Goal: Task Accomplishment & Management: Complete application form

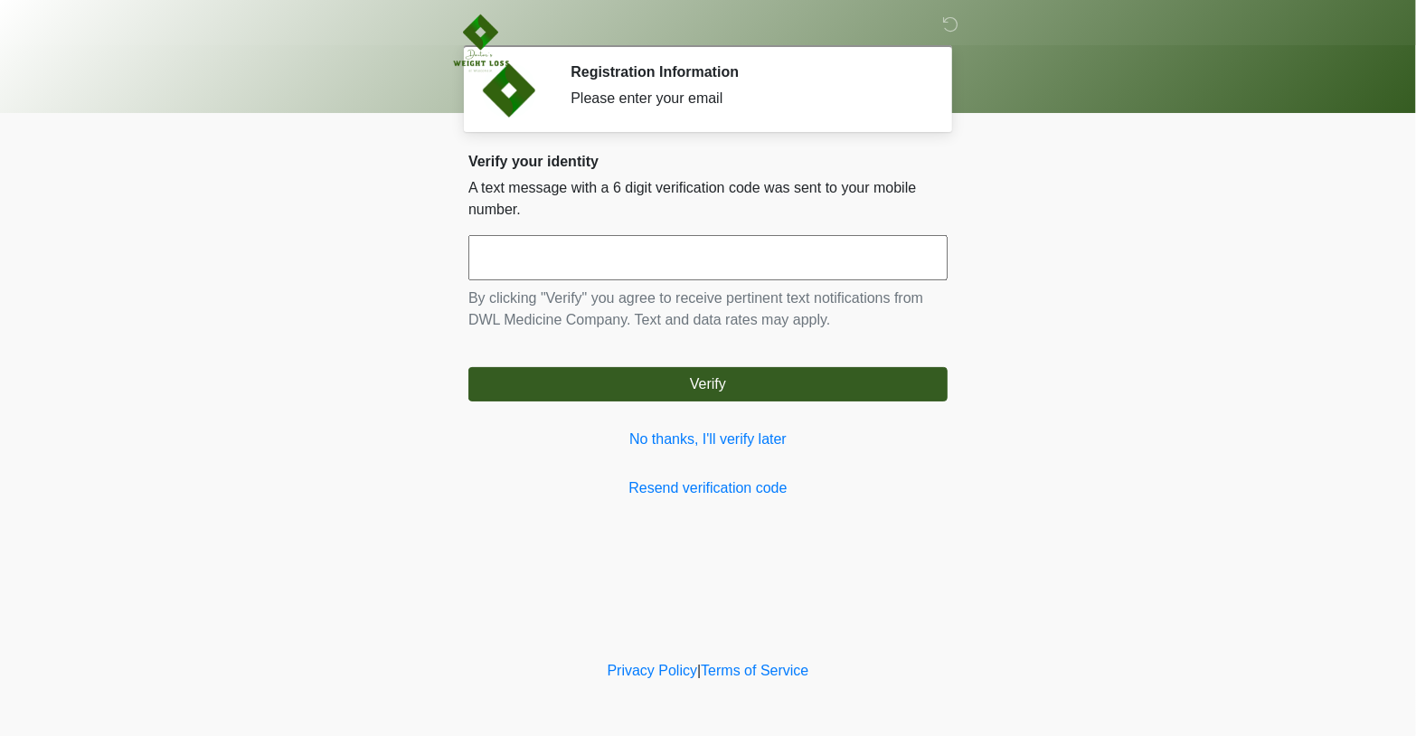
click at [664, 263] on input "text" at bounding box center [707, 257] width 479 height 45
click at [769, 437] on link "No thanks, I'll verify later" at bounding box center [707, 439] width 479 height 22
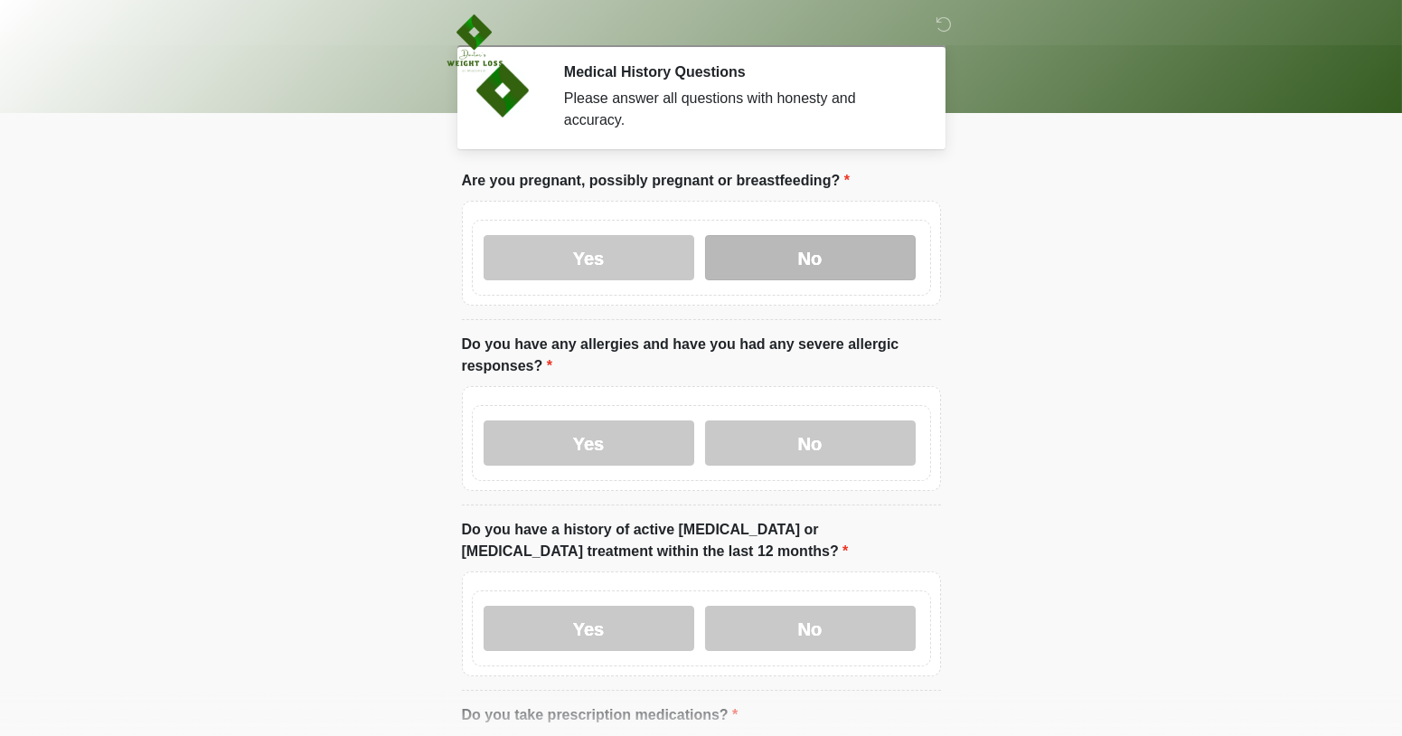
click at [745, 235] on label "No" at bounding box center [810, 257] width 211 height 45
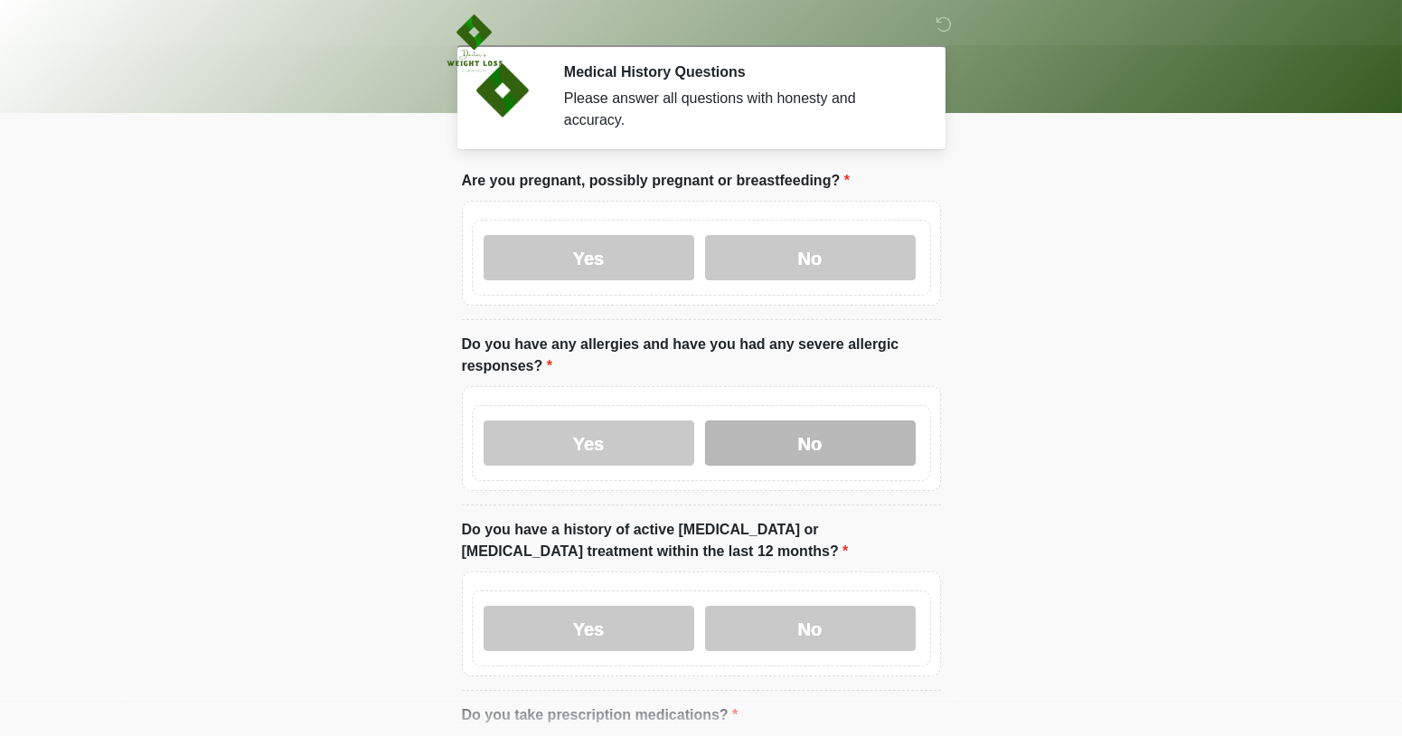
click at [790, 421] on label "No" at bounding box center [810, 442] width 211 height 45
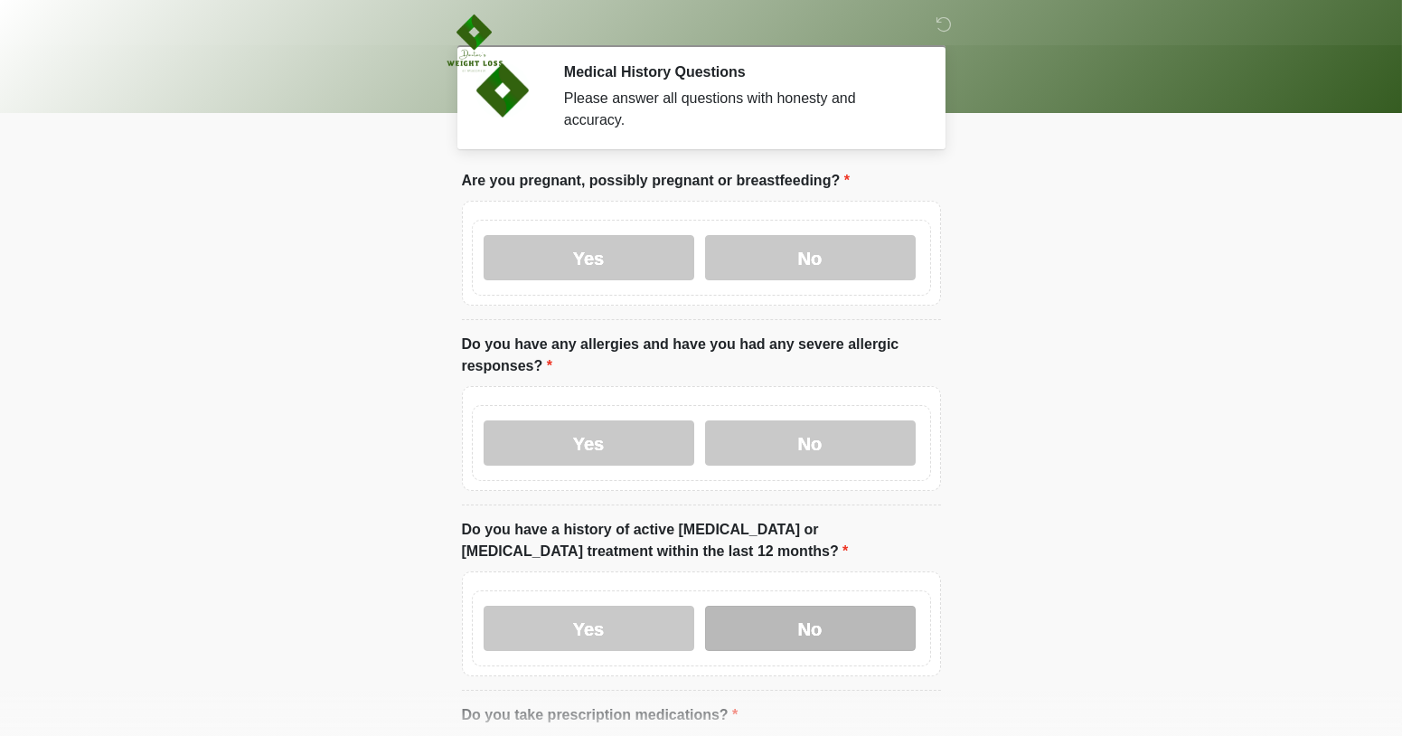
click at [806, 613] on label "No" at bounding box center [810, 628] width 211 height 45
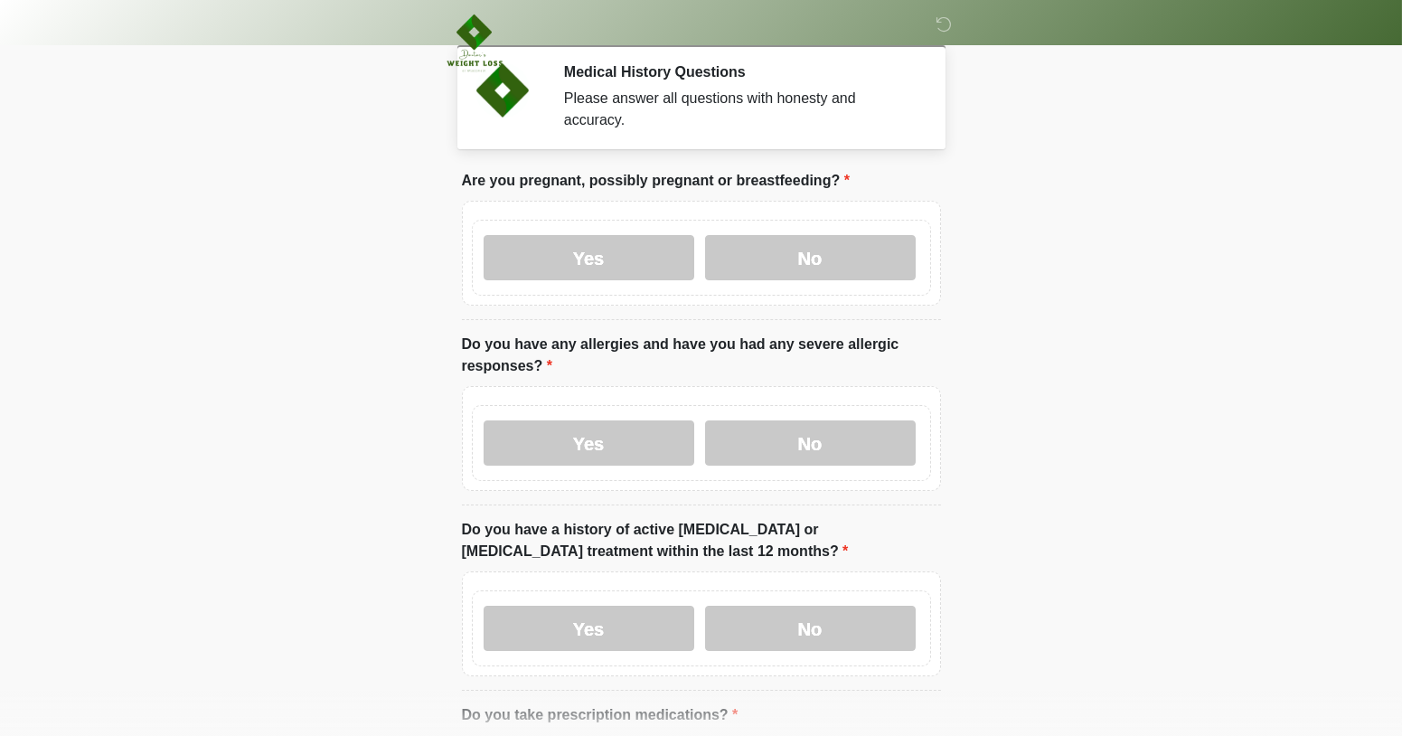
scroll to position [303, 0]
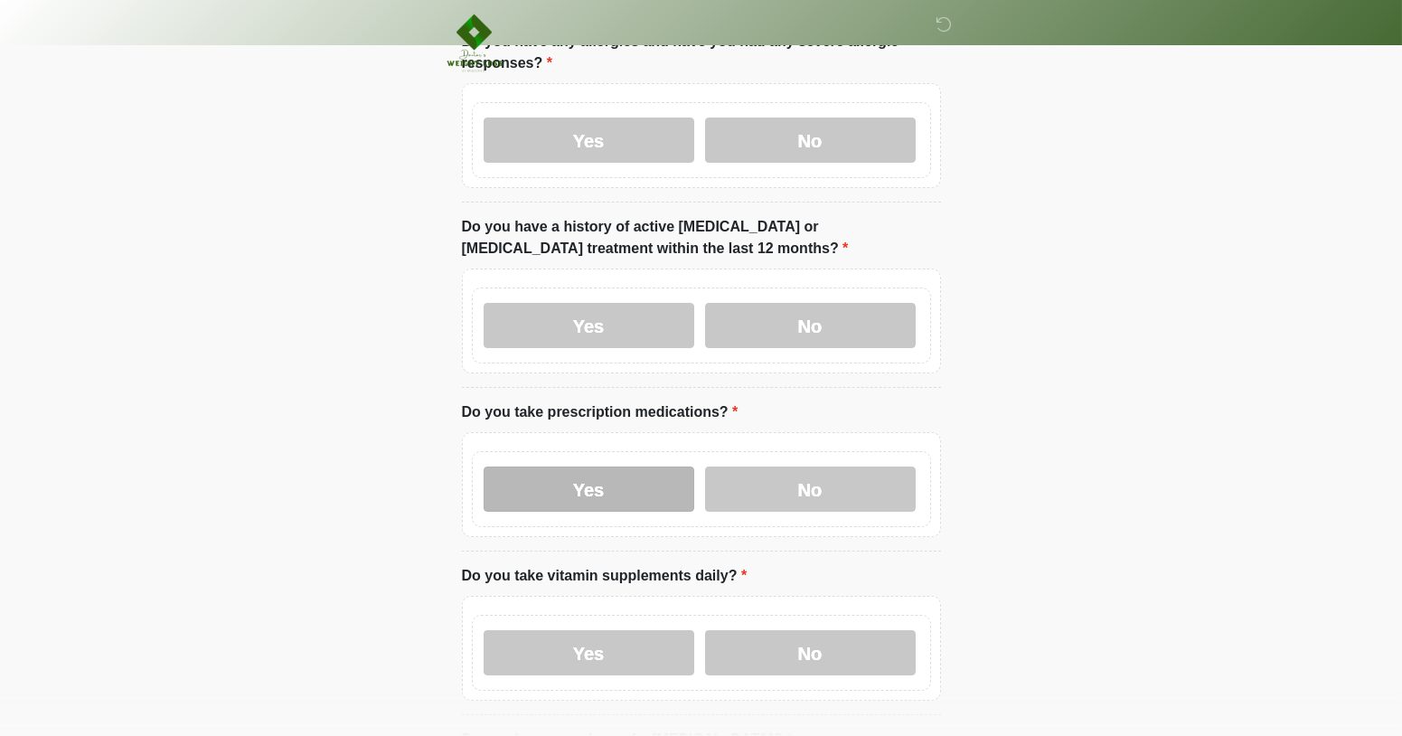
click at [627, 466] on label "Yes" at bounding box center [589, 488] width 211 height 45
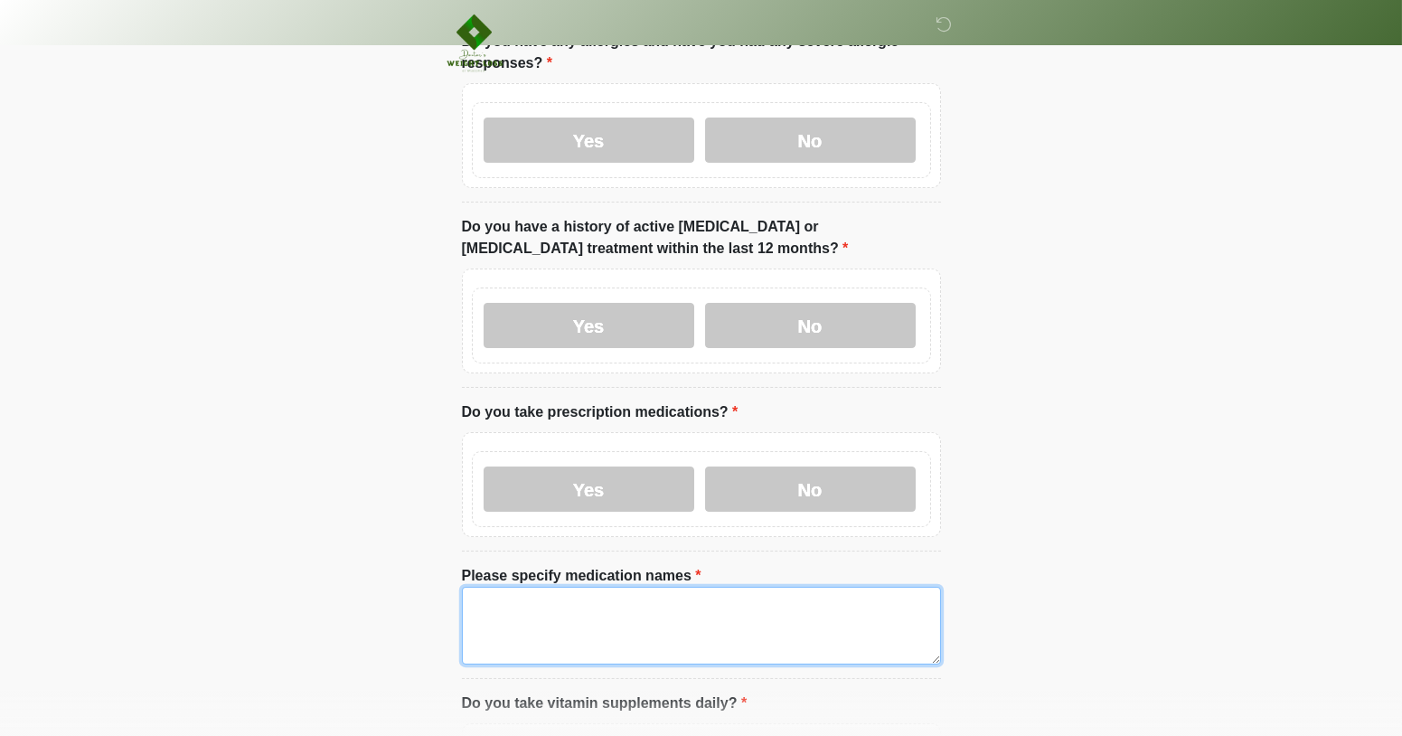
click at [580, 587] on textarea "Please specify medication names" at bounding box center [701, 626] width 479 height 78
paste textarea "**********"
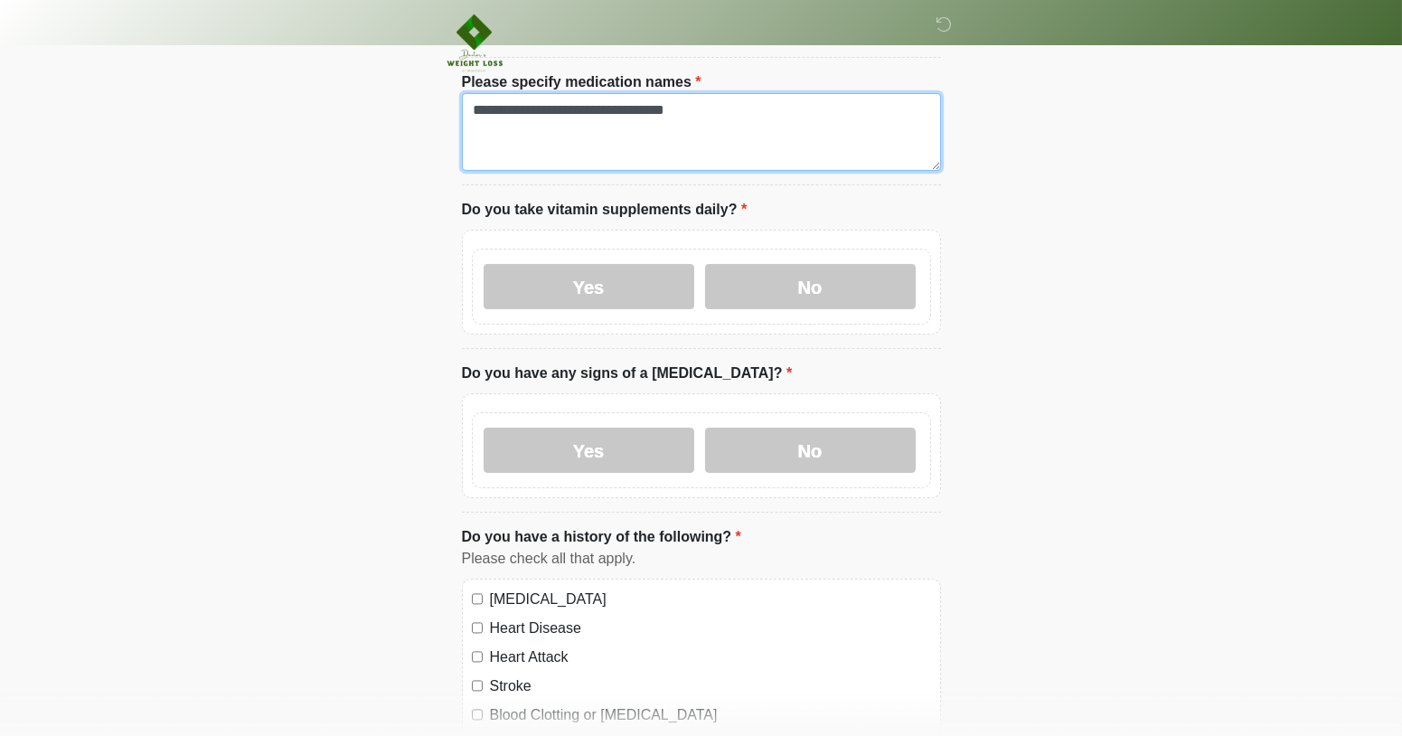
scroll to position [797, 0]
type textarea "**********"
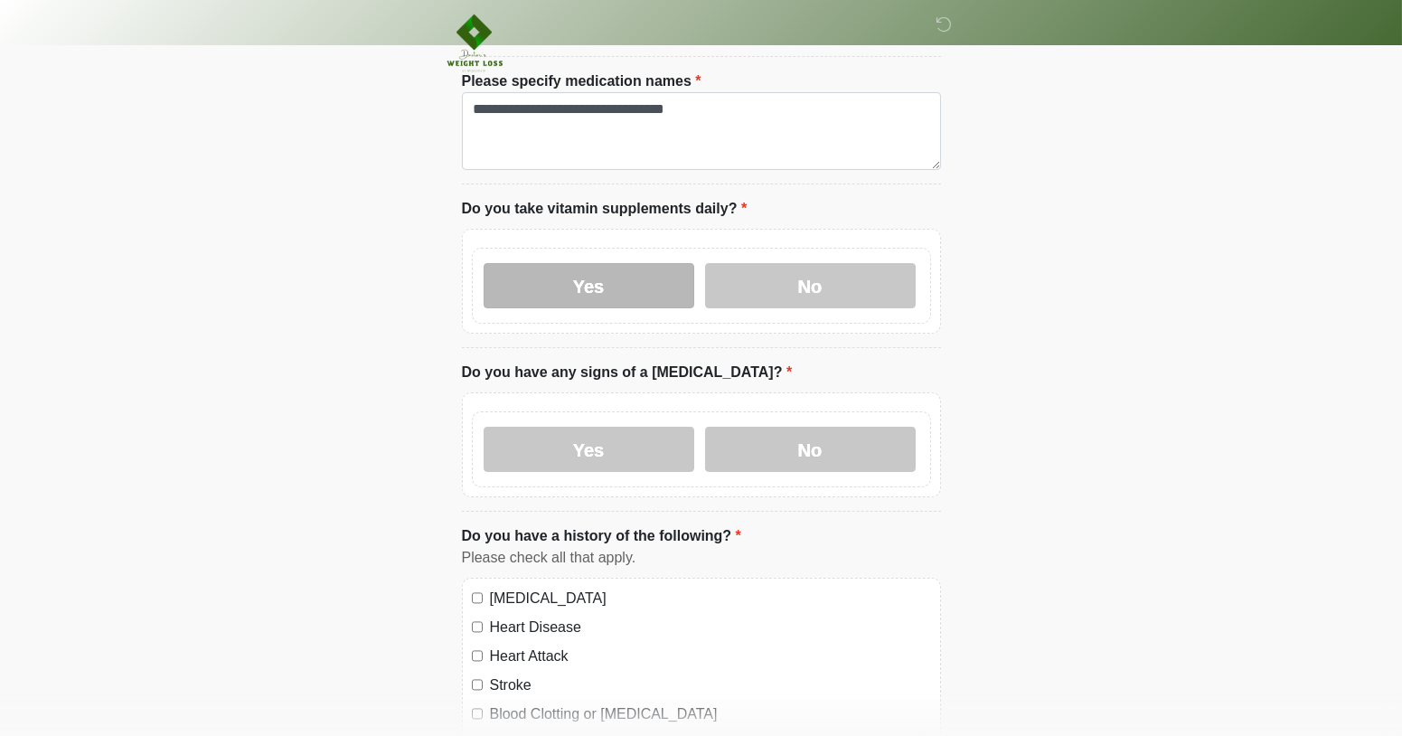
click at [645, 263] on label "Yes" at bounding box center [589, 285] width 211 height 45
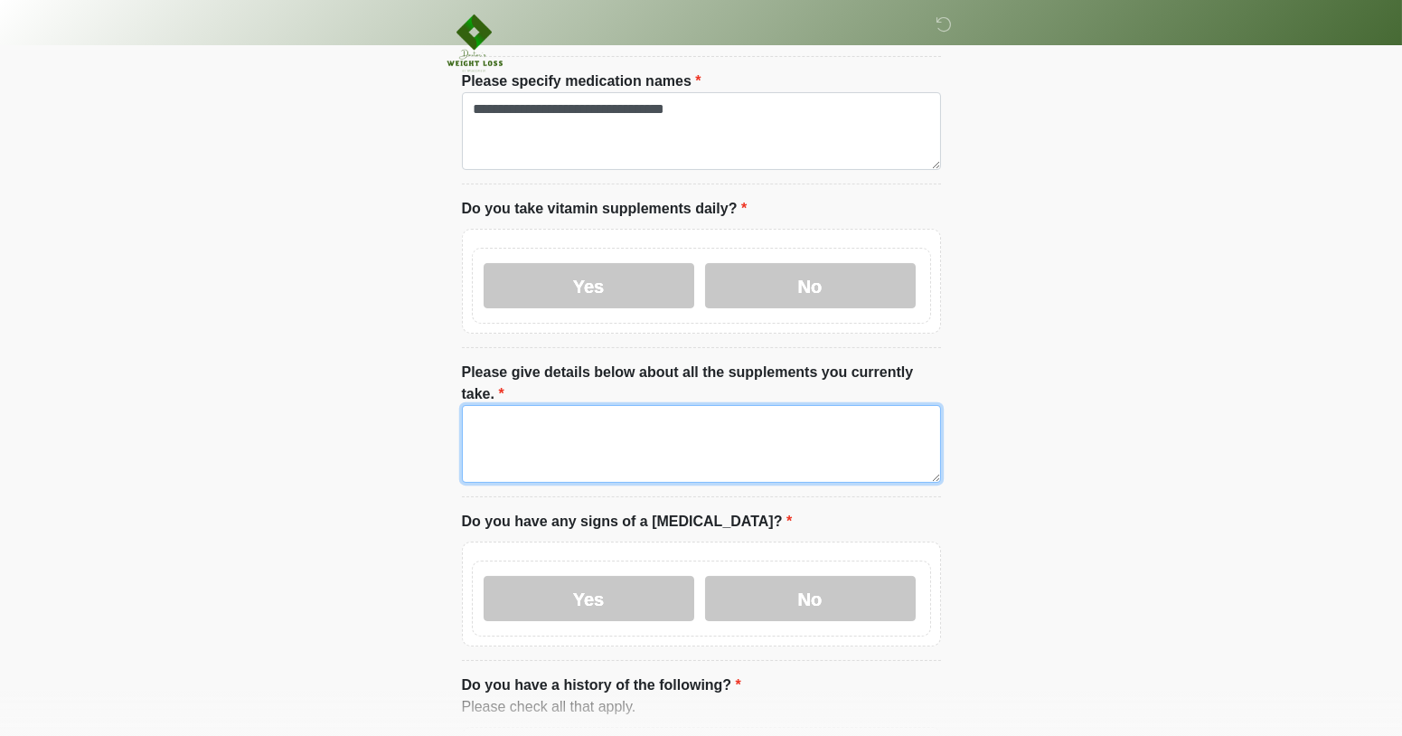
click at [602, 405] on textarea "Please give details below about all the supplements you currently take." at bounding box center [701, 444] width 479 height 78
paste textarea "**********"
type textarea "**********"
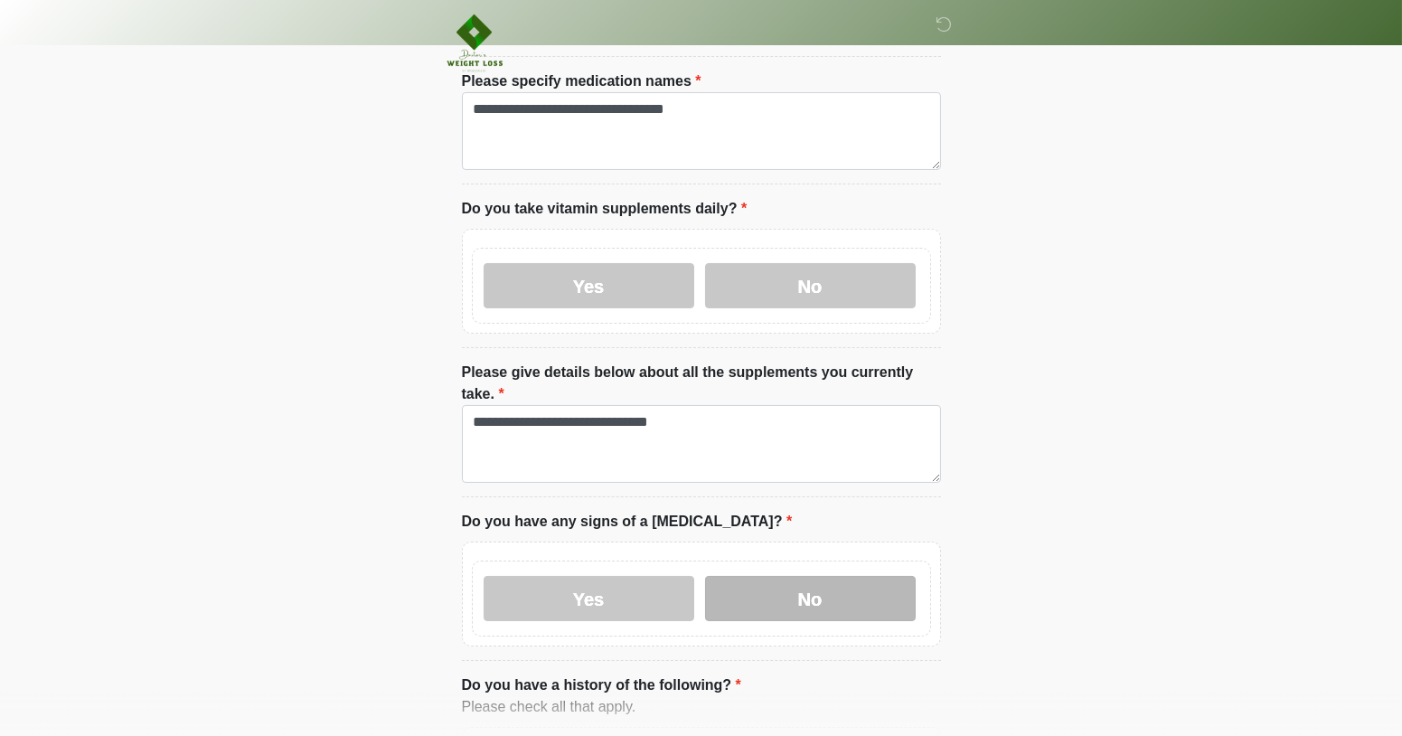
click at [769, 576] on label "No" at bounding box center [810, 598] width 211 height 45
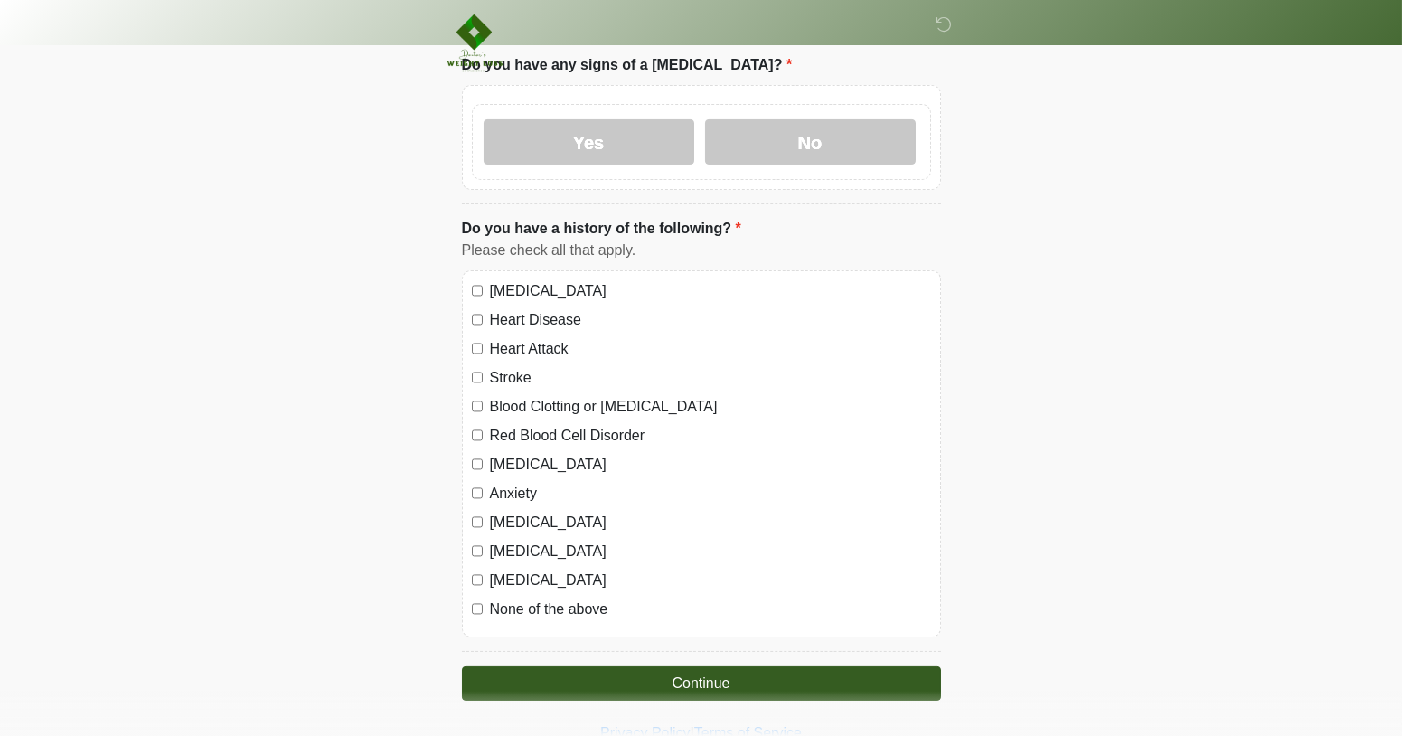
scroll to position [1262, 0]
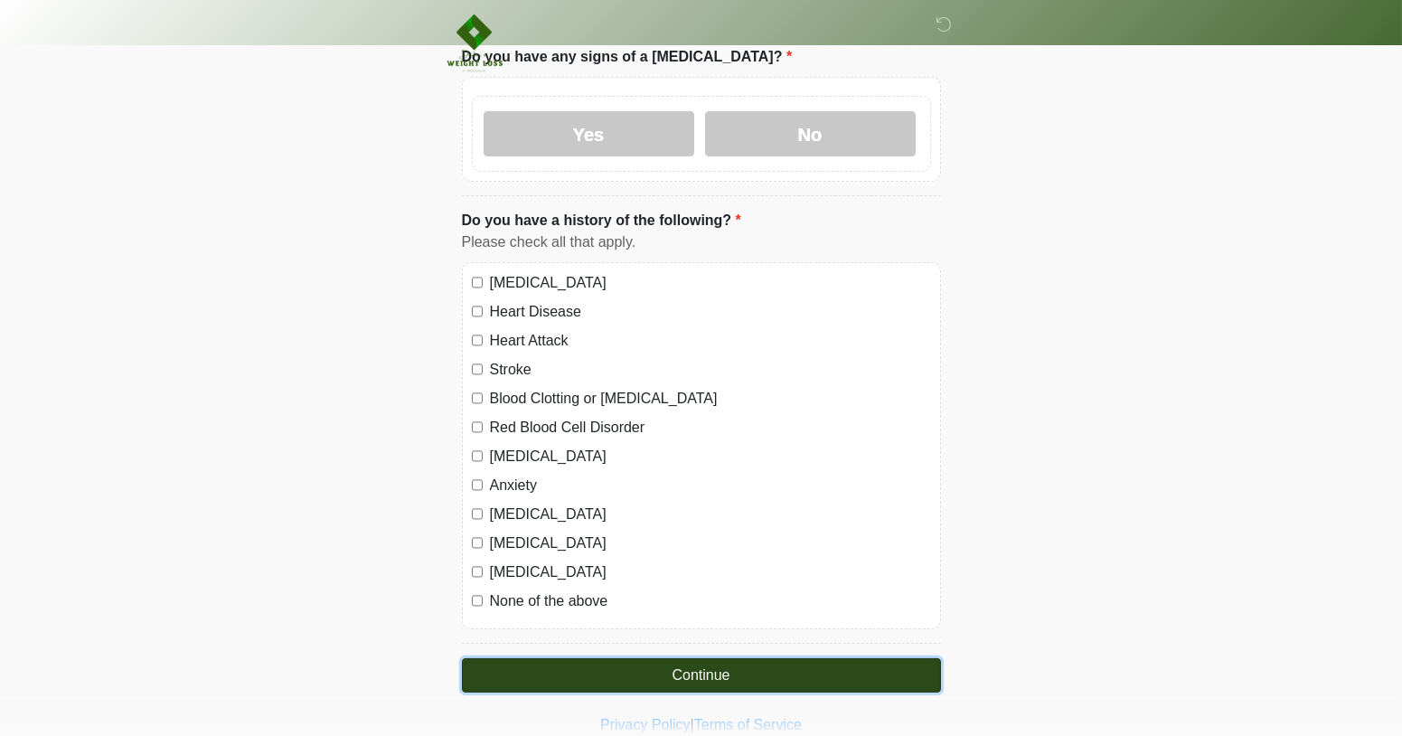
click at [682, 658] on button "Continue" at bounding box center [701, 675] width 479 height 34
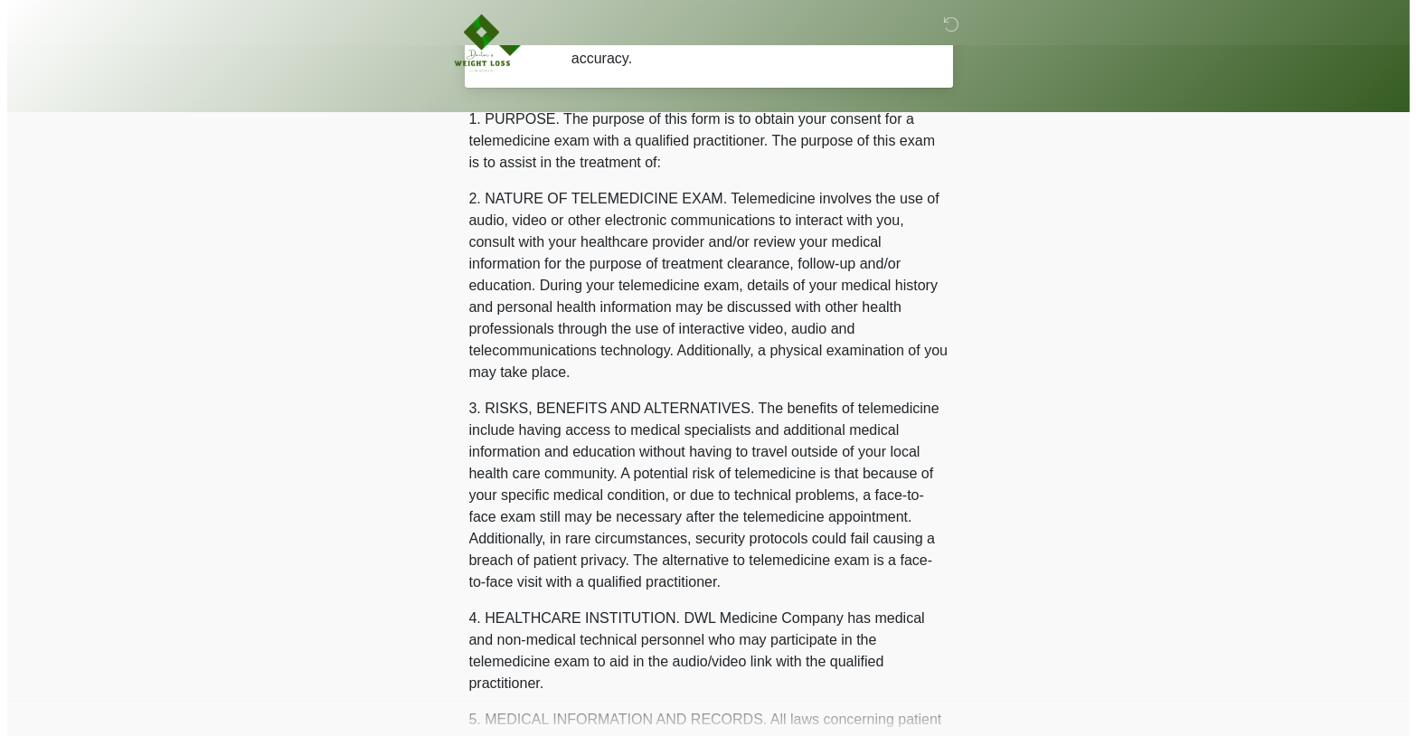
scroll to position [0, 0]
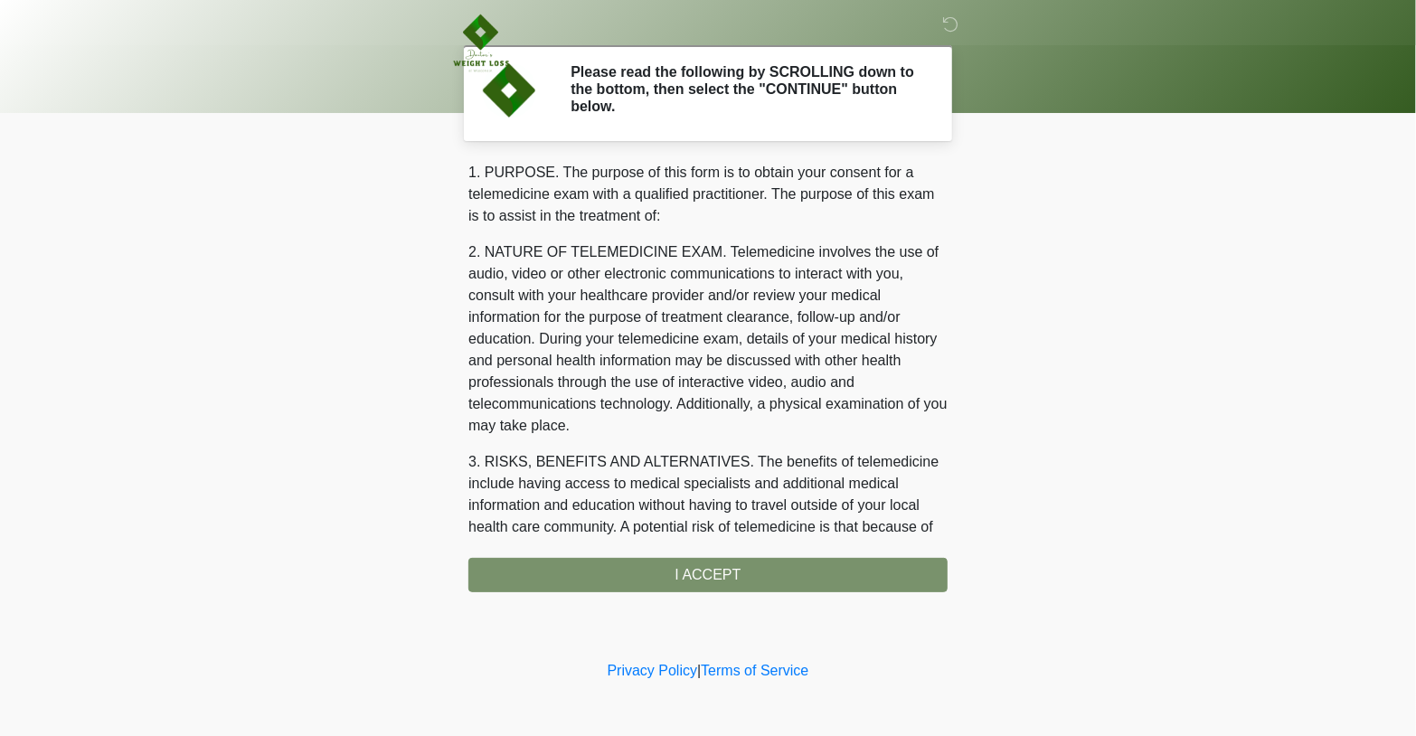
click at [733, 573] on div "1. PURPOSE. The purpose of this form is to obtain your consent for a telemedici…" at bounding box center [707, 377] width 479 height 430
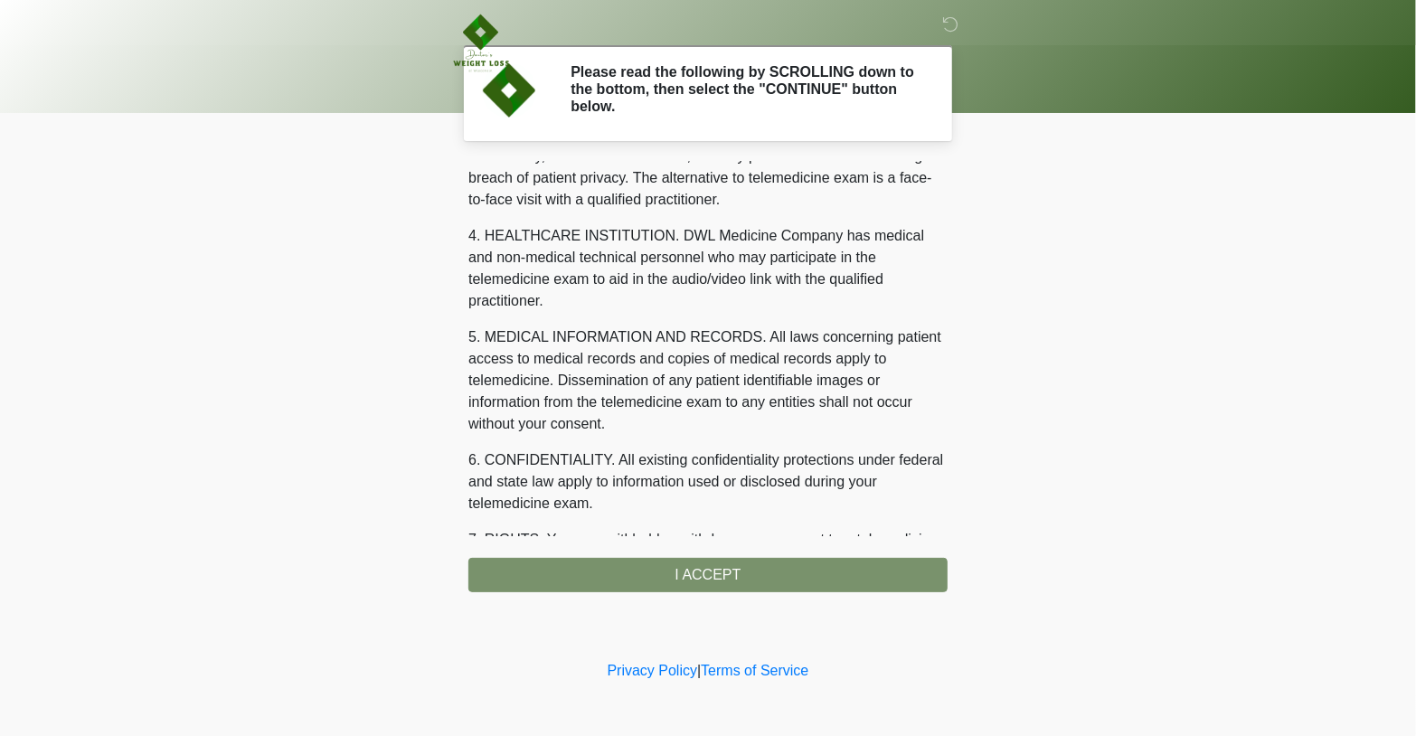
scroll to position [695, 0]
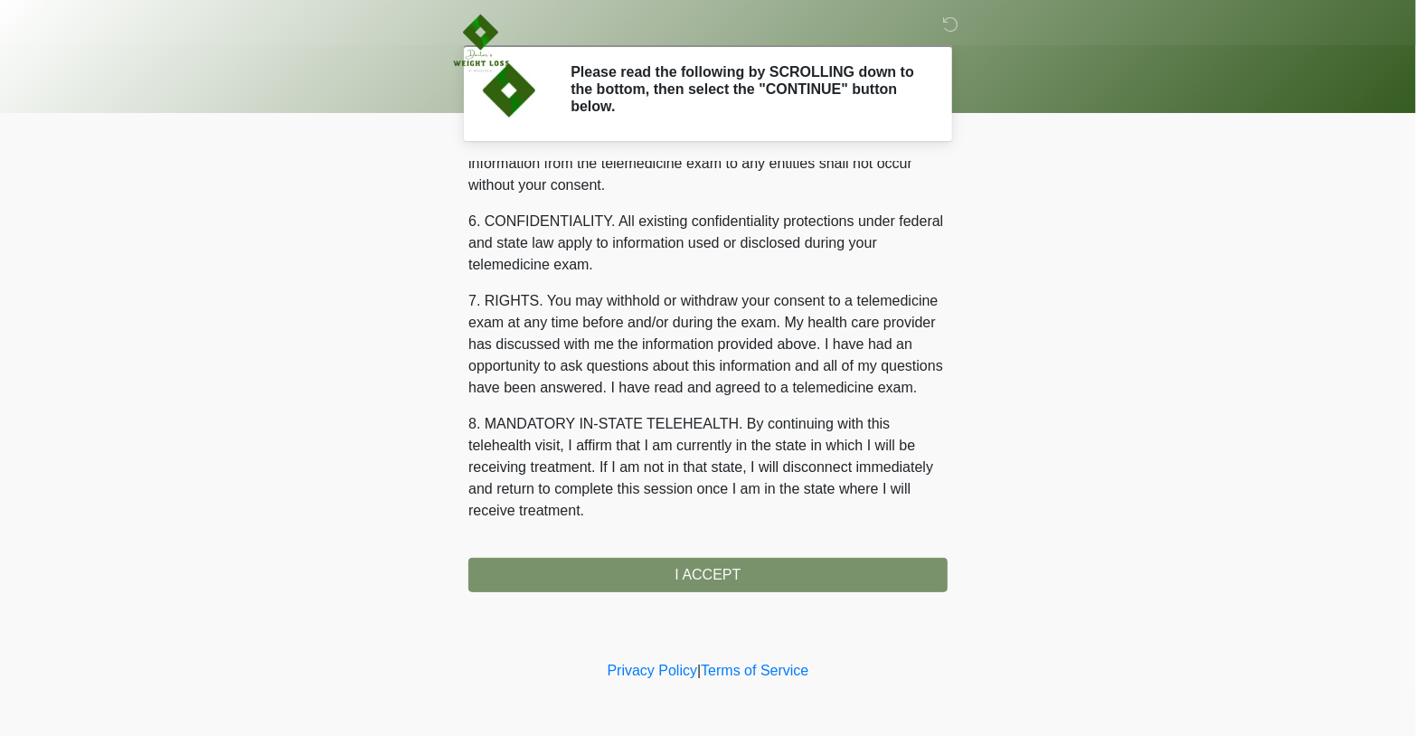
click at [872, 577] on div "1. PURPOSE. The purpose of this form is to obtain your consent for a telemedici…" at bounding box center [707, 377] width 479 height 430
click at [717, 569] on div "1. PURPOSE. The purpose of this form is to obtain your consent for a telemedici…" at bounding box center [707, 377] width 479 height 430
click at [814, 592] on div "‎ ‎ ‎ Please read the following by SCROLLING down to the bottom, then select th…" at bounding box center [708, 328] width 542 height 620
click at [692, 567] on div "1. PURPOSE. The purpose of this form is to obtain your consent for a telemedici…" at bounding box center [707, 377] width 479 height 430
click at [772, 574] on div "1. PURPOSE. The purpose of this form is to obtain your consent for a telemedici…" at bounding box center [707, 377] width 479 height 430
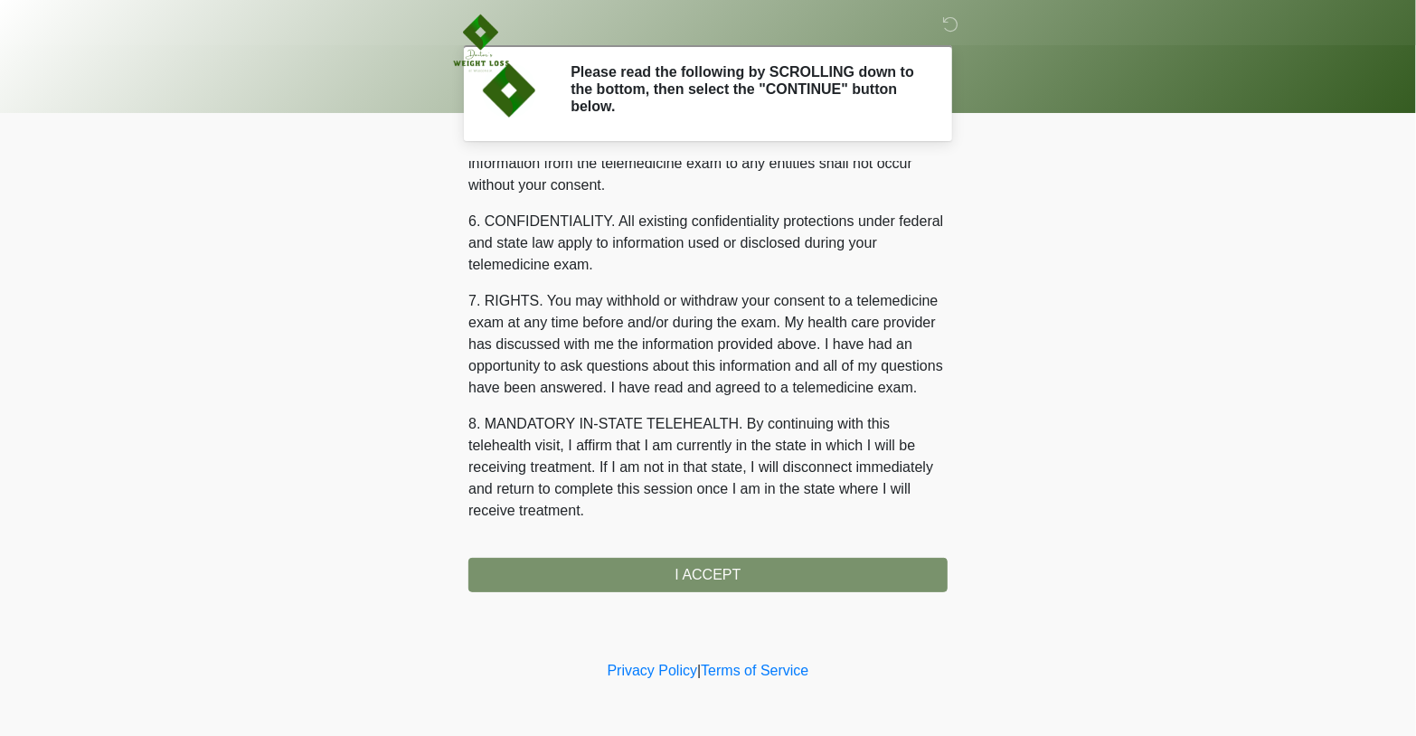
click at [772, 574] on div "1. PURPOSE. The purpose of this form is to obtain your consent for a telemedici…" at bounding box center [707, 377] width 479 height 430
click at [663, 597] on div "‎ ‎ ‎ Please read the following by SCROLLING down to the bottom, then select th…" at bounding box center [708, 328] width 542 height 620
click at [692, 571] on div "1. PURPOSE. The purpose of this form is to obtain your consent for a telemedici…" at bounding box center [707, 377] width 479 height 430
click at [642, 402] on div "1. PURPOSE. The purpose of this form is to obtain your consent for a telemedici…" at bounding box center [707, 349] width 479 height 374
click at [719, 569] on div "1. PURPOSE. The purpose of this form is to obtain your consent for a telemedici…" at bounding box center [707, 377] width 479 height 430
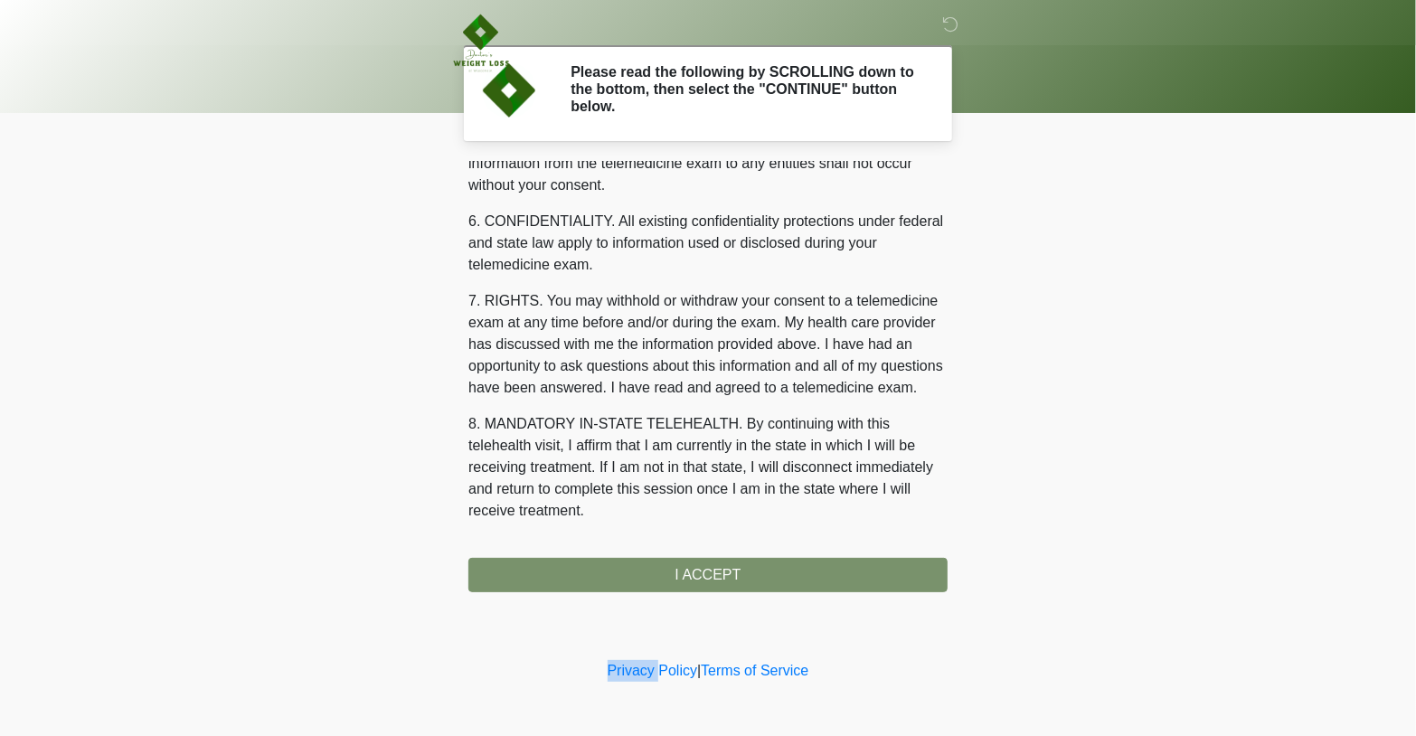
click at [719, 569] on div "1. PURPOSE. The purpose of this form is to obtain your consent for a telemedici…" at bounding box center [707, 377] width 479 height 430
click at [957, 25] on icon at bounding box center [950, 24] width 16 height 16
click at [695, 573] on div "1. PURPOSE. The purpose of this form is to obtain your consent for a telemedici…" at bounding box center [707, 377] width 479 height 430
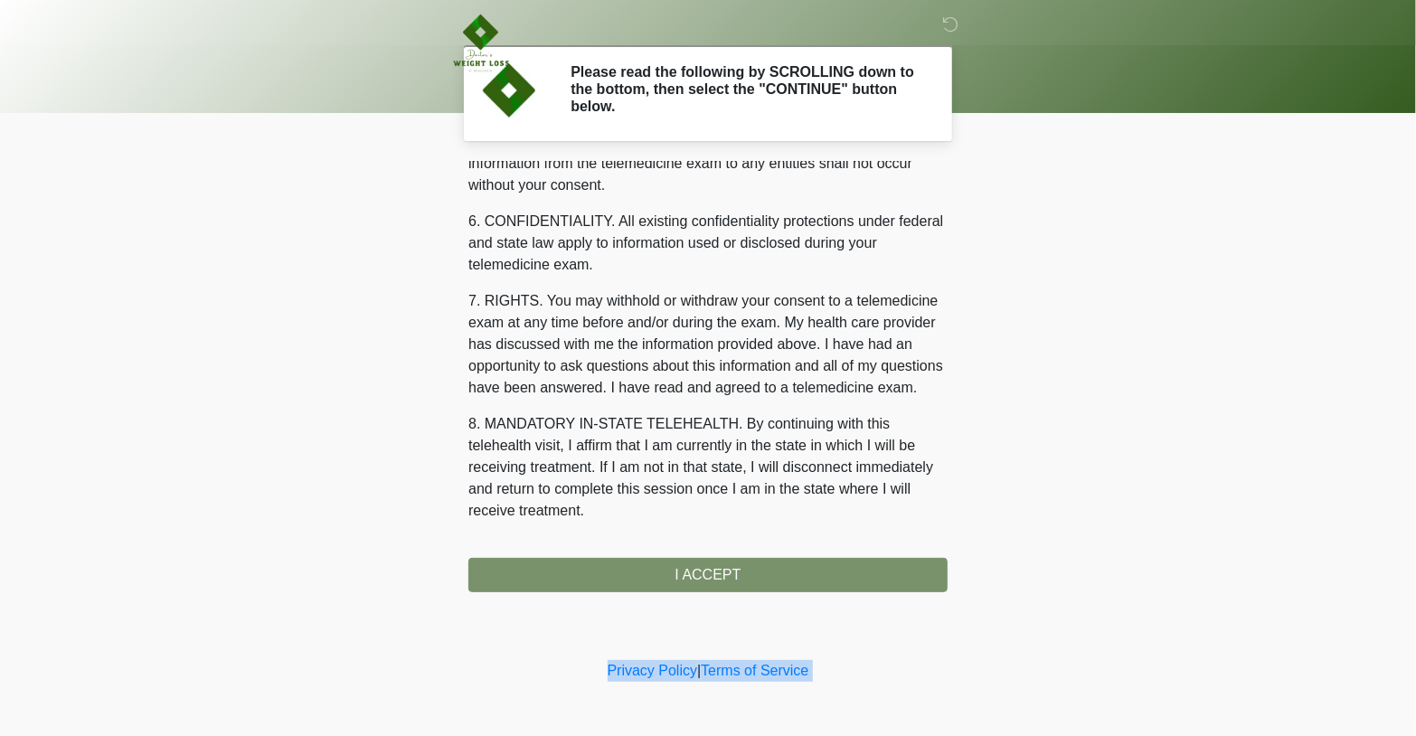
click at [695, 573] on div "1. PURPOSE. The purpose of this form is to obtain your consent for a telemedici…" at bounding box center [707, 377] width 479 height 430
click at [600, 246] on p "6. CONFIDENTIALITY. All existing confidentiality protections under federal and …" at bounding box center [707, 243] width 479 height 65
click at [716, 567] on div "1. PURPOSE. The purpose of this form is to obtain your consent for a telemedici…" at bounding box center [707, 377] width 479 height 430
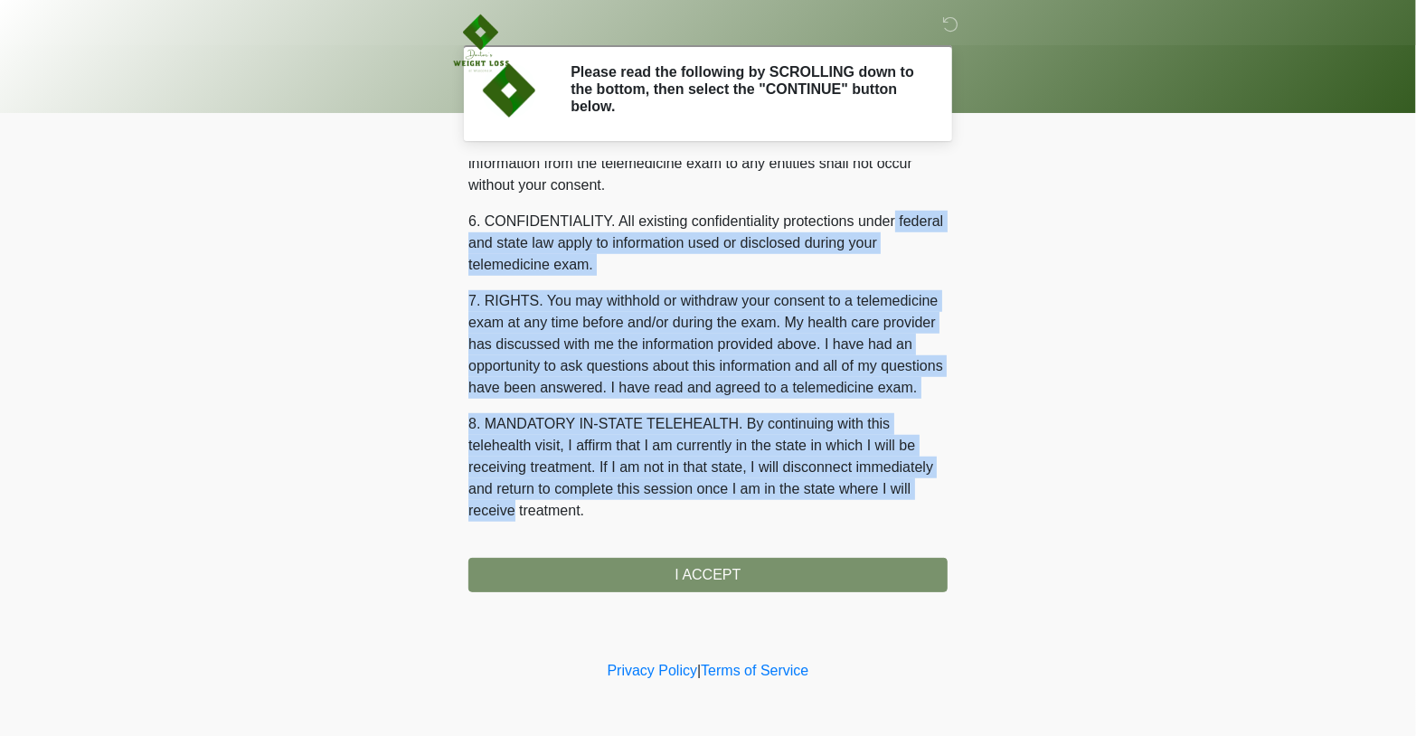
drag, startPoint x: 933, startPoint y: 494, endPoint x: 918, endPoint y: 193, distance: 300.5
click at [918, 193] on div "1. PURPOSE. The purpose of this form is to obtain your consent for a telemedici…" at bounding box center [707, 349] width 479 height 374
click at [918, 211] on p "6. CONFIDENTIALITY. All existing confidentiality protections under federal and …" at bounding box center [707, 243] width 479 height 65
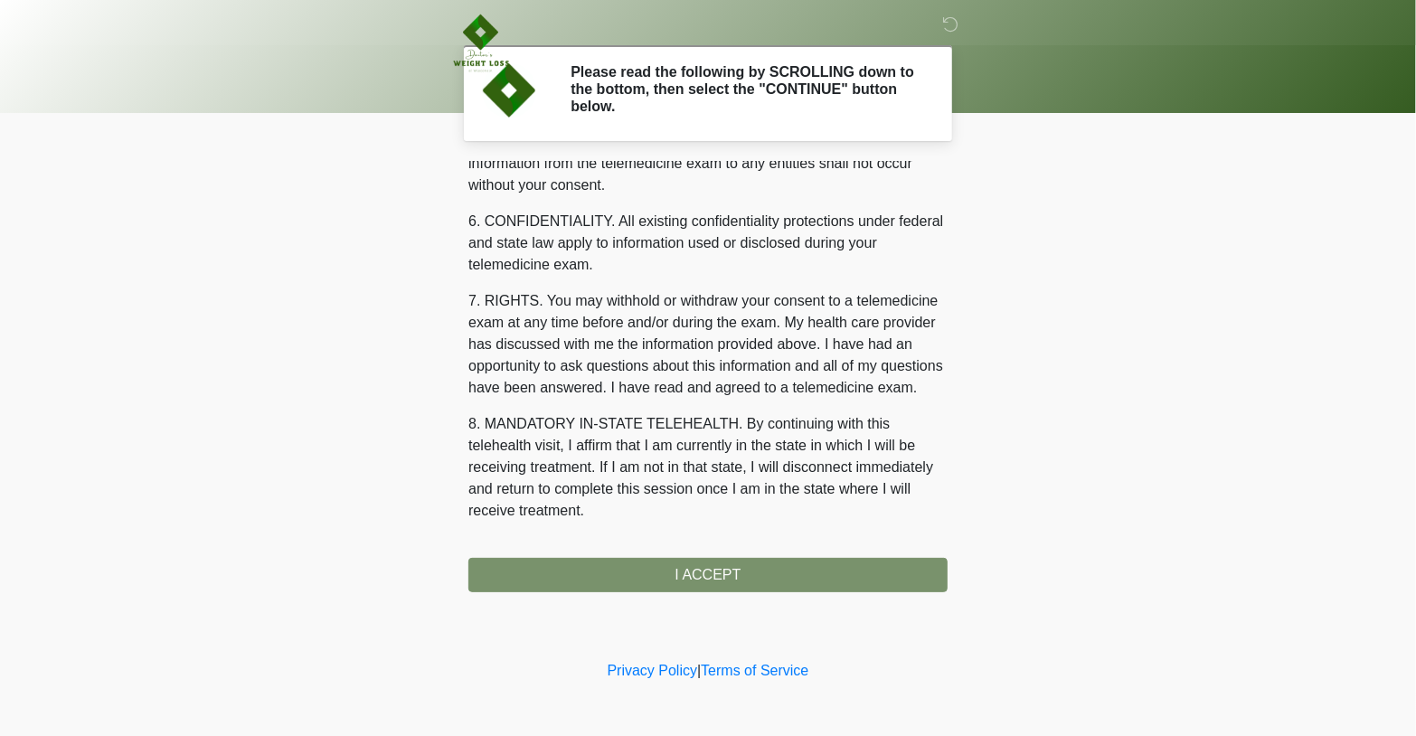
scroll to position [660, 0]
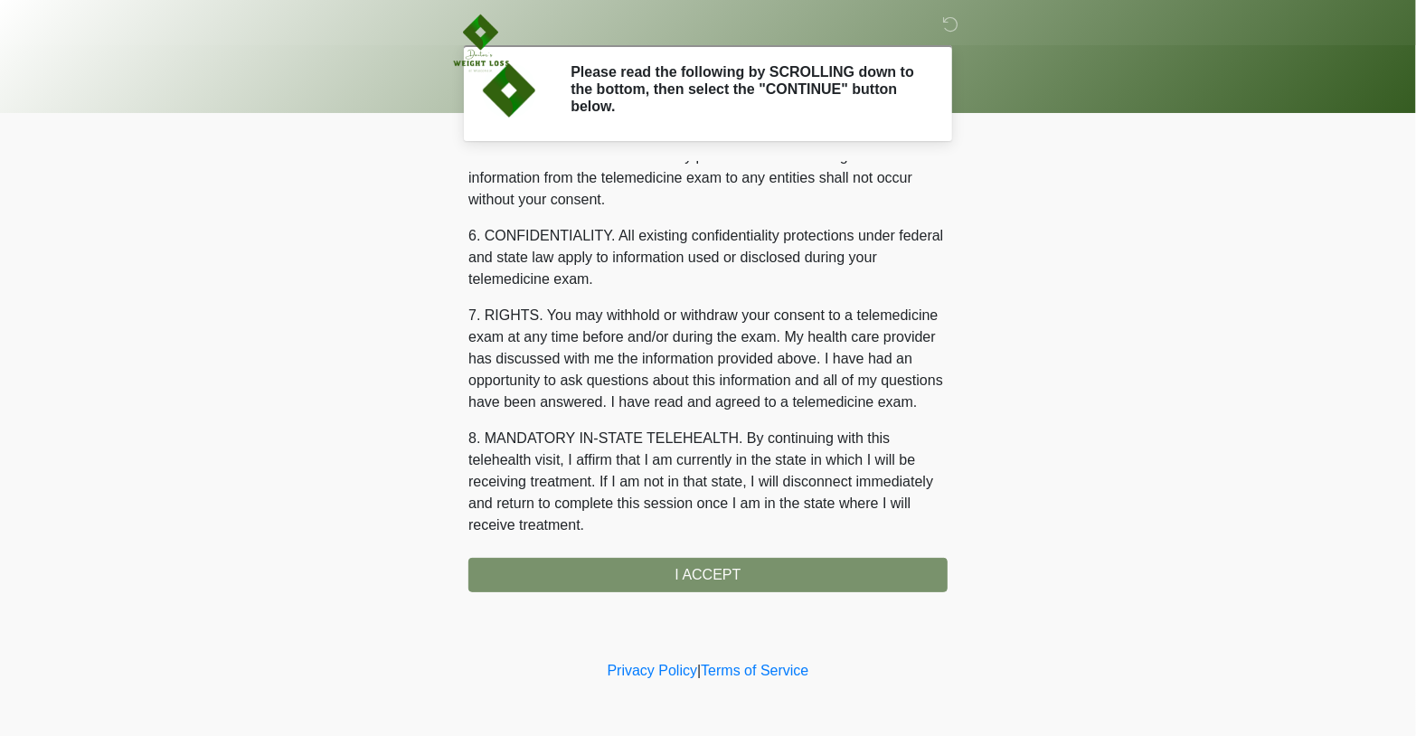
drag, startPoint x: 918, startPoint y: 193, endPoint x: 940, endPoint y: 195, distance: 22.7
click at [940, 195] on div "1. PURPOSE. The purpose of this form is to obtain your consent for a telemedici…" at bounding box center [707, 349] width 479 height 374
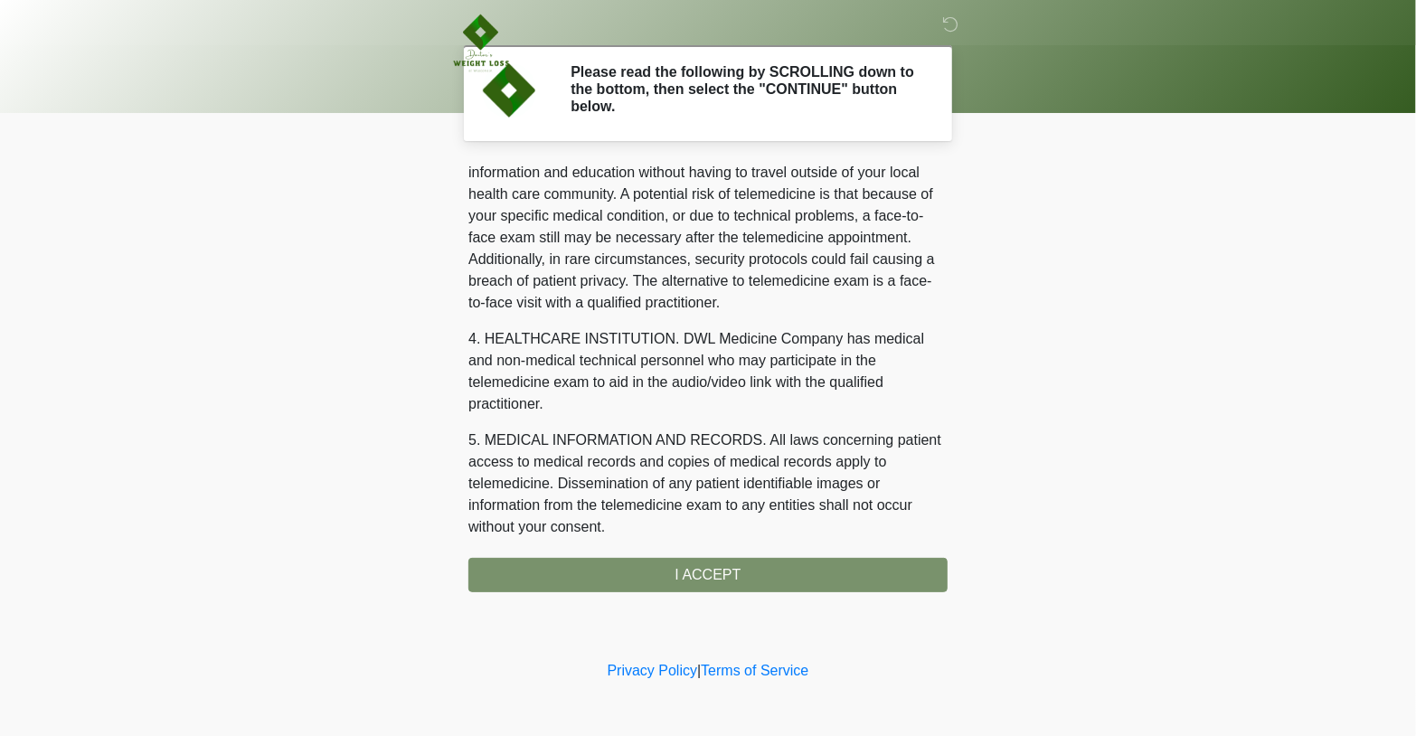
scroll to position [5, 0]
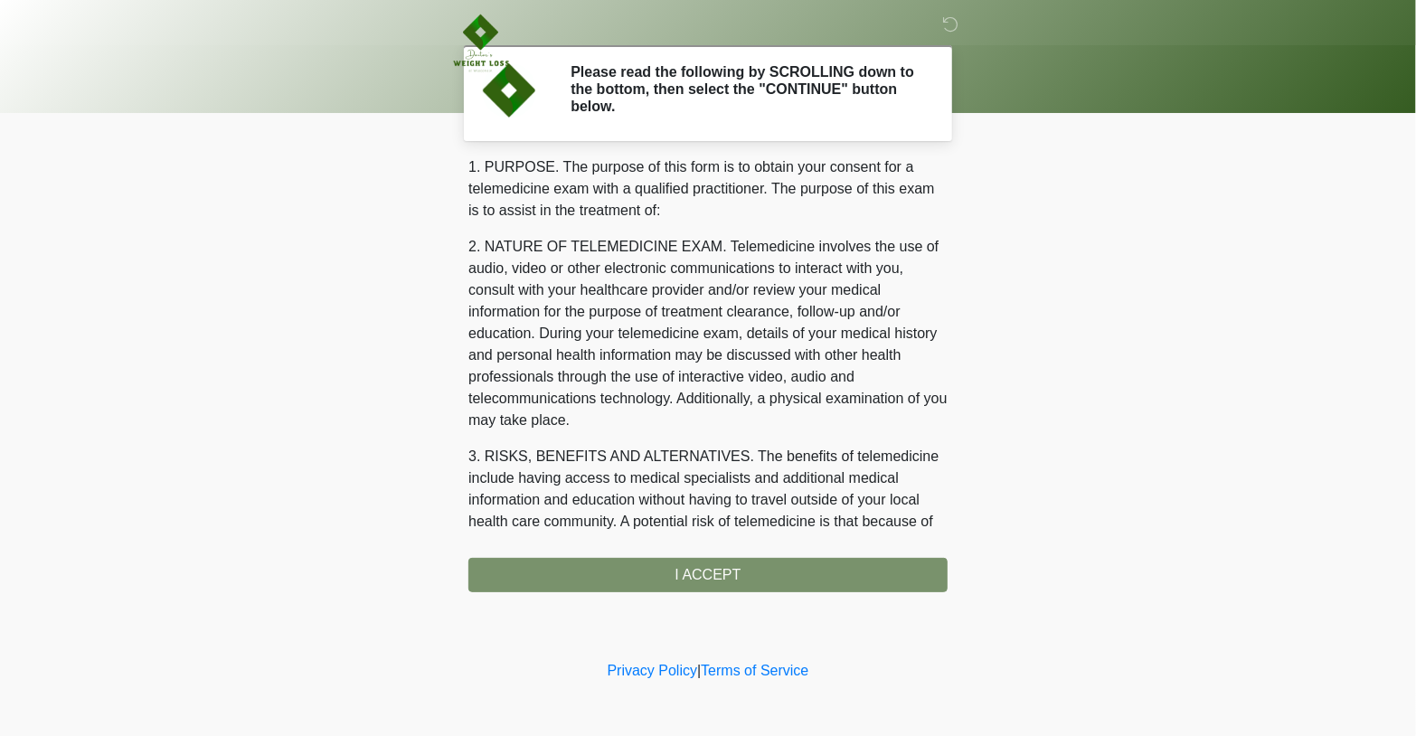
drag, startPoint x: 940, startPoint y: 191, endPoint x: 786, endPoint y: 276, distance: 176.4
click at [786, 276] on p "2. NATURE OF TELEMEDICINE EXAM. Telemedicine involves the use of audio, video o…" at bounding box center [707, 333] width 479 height 195
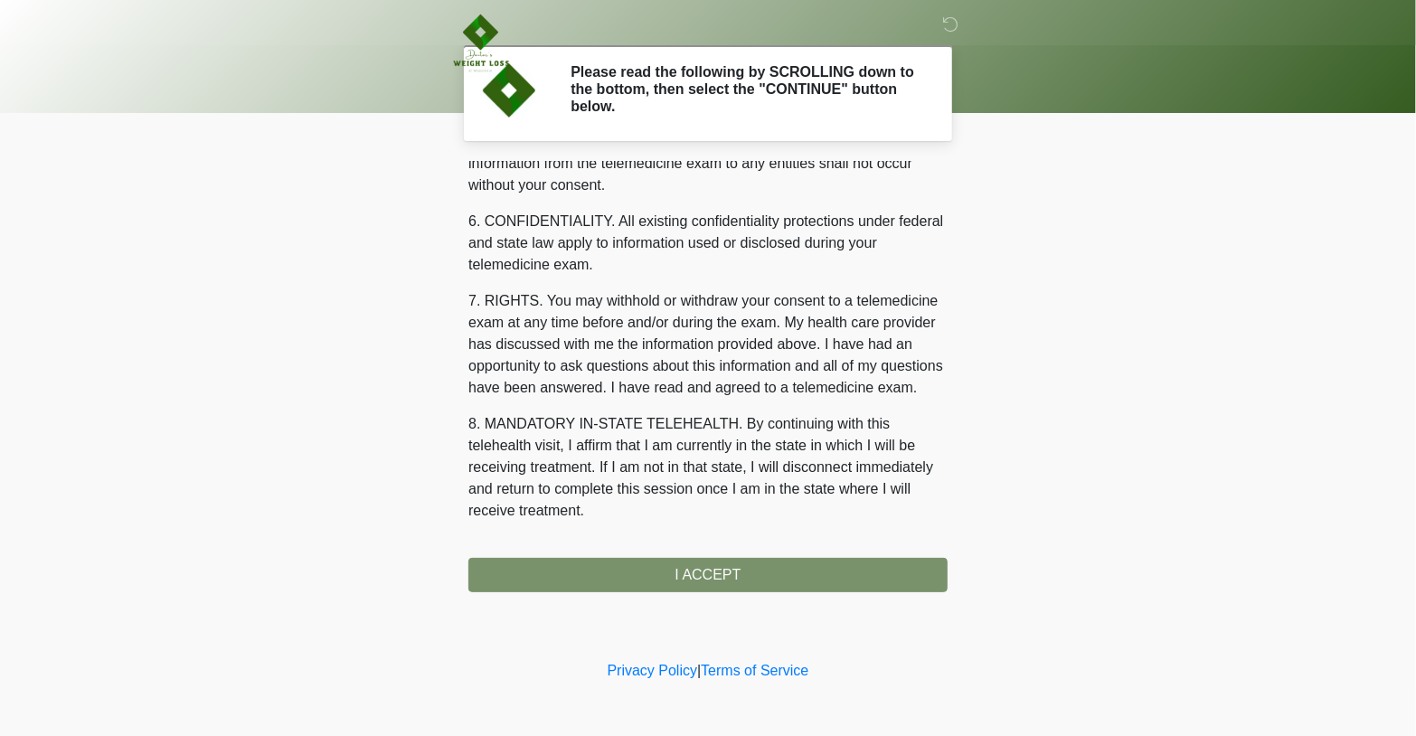
scroll to position [695, 0]
click at [887, 582] on div "1. PURPOSE. The purpose of this form is to obtain your consent for a telemedici…" at bounding box center [707, 377] width 479 height 430
click at [761, 571] on div "1. PURPOSE. The purpose of this form is to obtain your consent for a telemedici…" at bounding box center [707, 377] width 479 height 430
click at [620, 570] on div "1. PURPOSE. The purpose of this form is to obtain your consent for a telemedici…" at bounding box center [707, 377] width 479 height 430
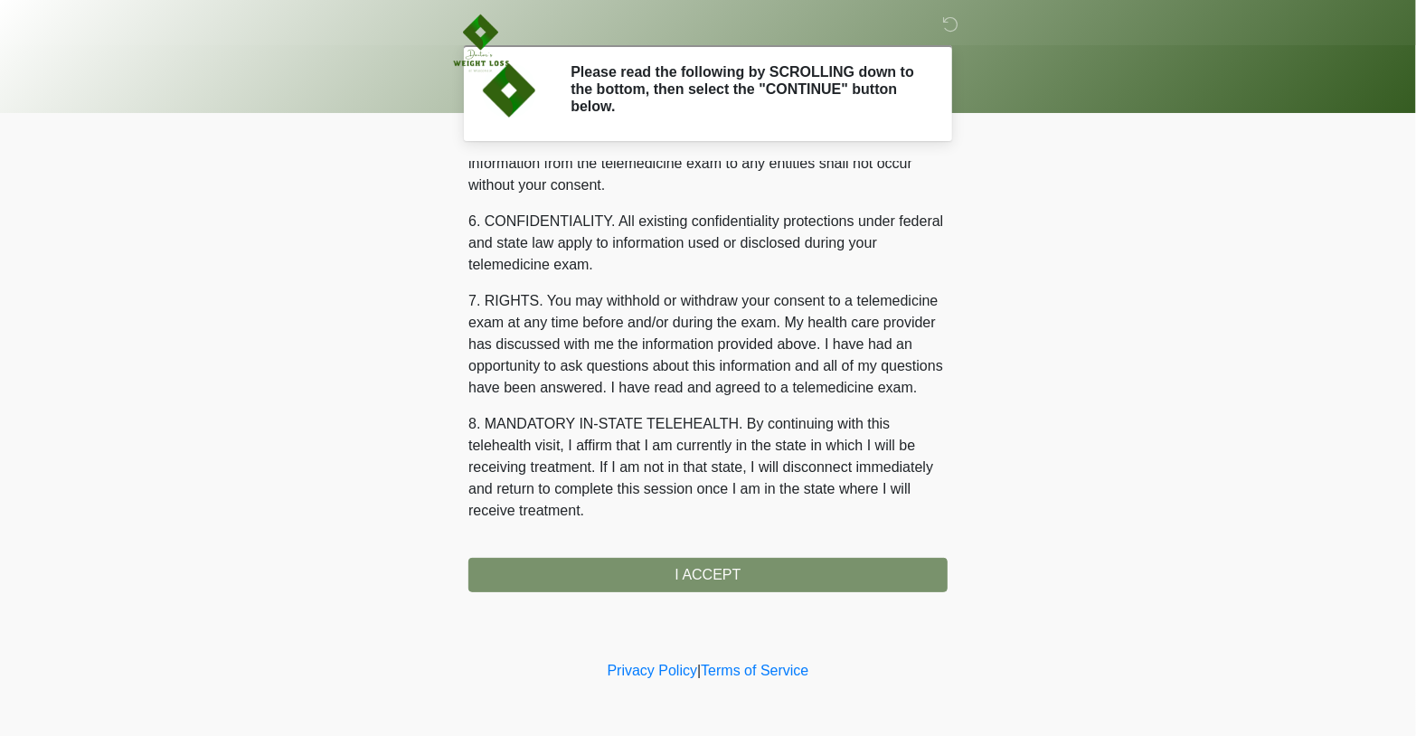
click at [795, 110] on h2 "Please read the following by SCROLLING down to the bottom, then select the "CON…" at bounding box center [745, 89] width 350 height 52
click at [694, 568] on div "1. PURPOSE. The purpose of this form is to obtain your consent for a telemedici…" at bounding box center [707, 377] width 479 height 430
click at [747, 569] on div "1. PURPOSE. The purpose of this form is to obtain your consent for a telemedici…" at bounding box center [707, 377] width 479 height 430
click at [468, 558] on button "I ACCEPT" at bounding box center [707, 575] width 479 height 34
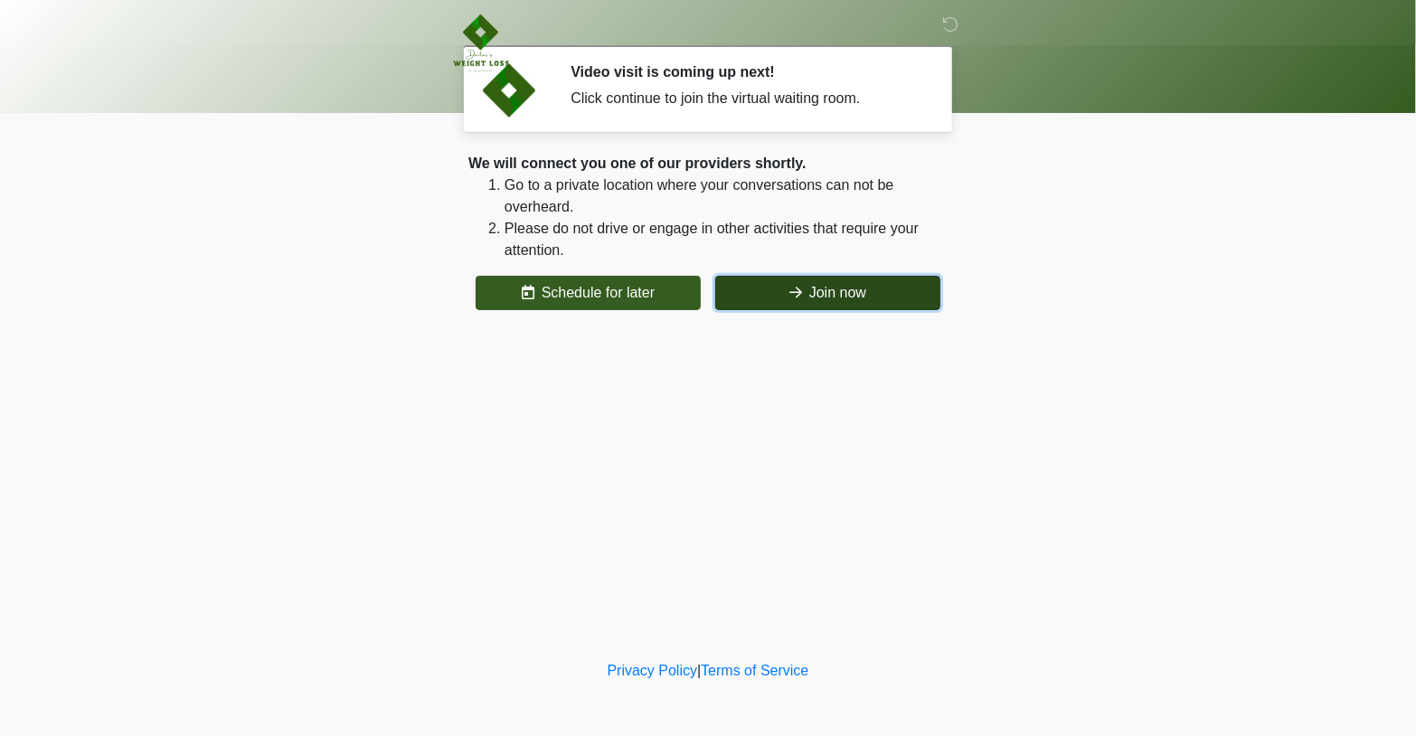
drag, startPoint x: 793, startPoint y: 287, endPoint x: 785, endPoint y: 293, distance: 10.3
click at [785, 293] on button "Join now" at bounding box center [827, 293] width 225 height 34
